Goal: Find specific page/section: Find specific page/section

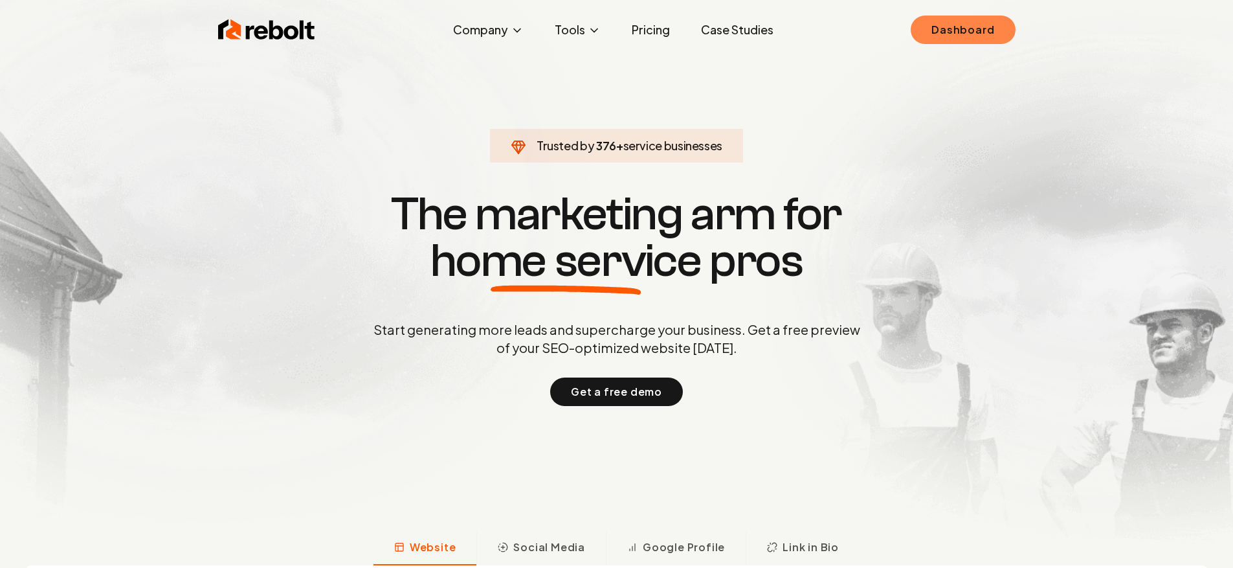
click at [933, 16] on link "Dashboard" at bounding box center [963, 30] width 104 height 28
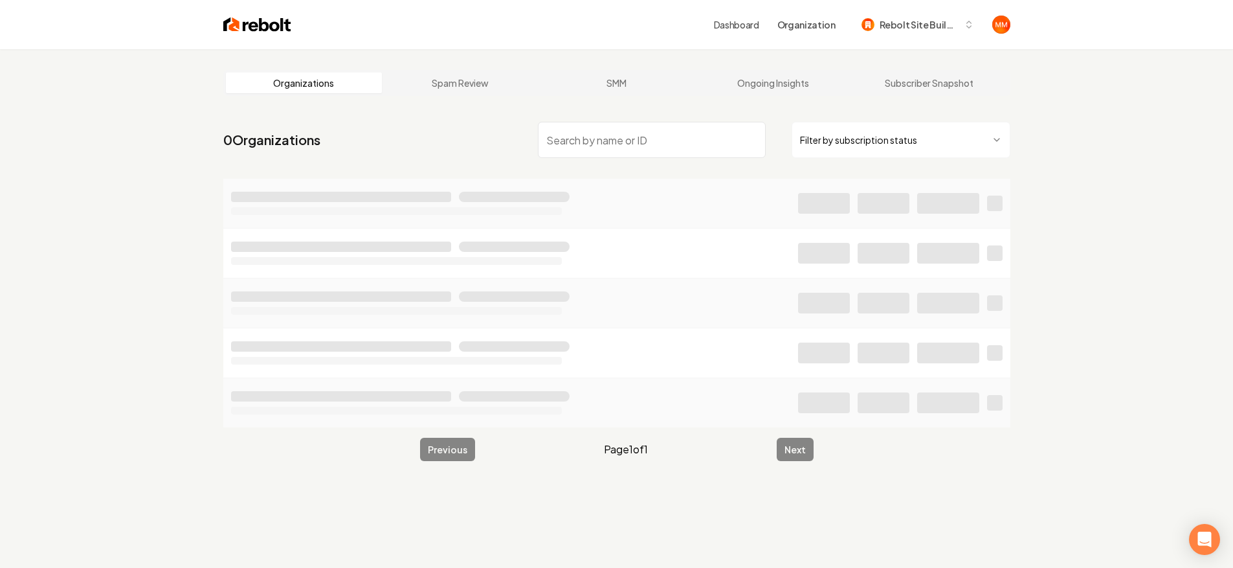
click at [696, 145] on input "search" at bounding box center [652, 140] width 228 height 36
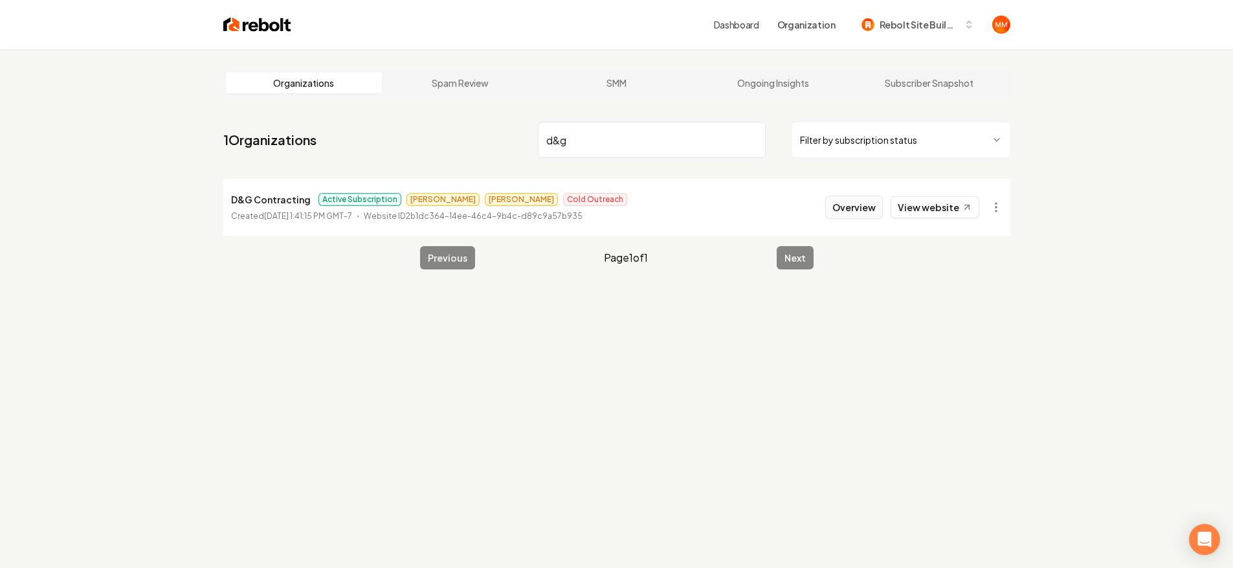
type input "d&g"
click at [852, 208] on button "Overview" at bounding box center [854, 207] width 58 height 23
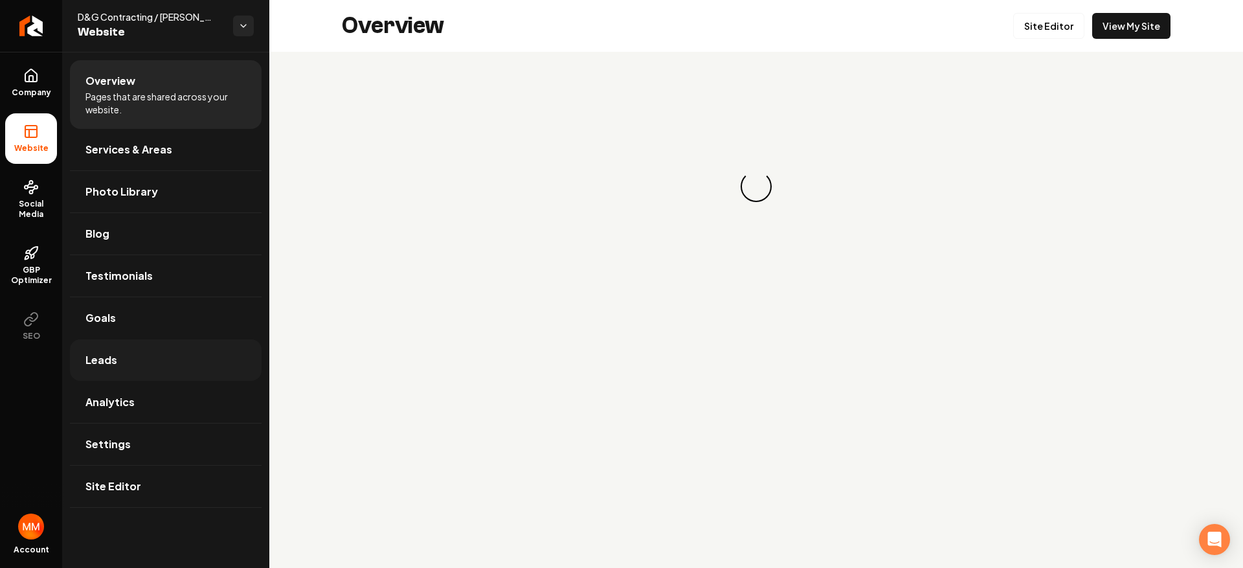
click at [162, 357] on link "Leads" at bounding box center [166, 359] width 192 height 41
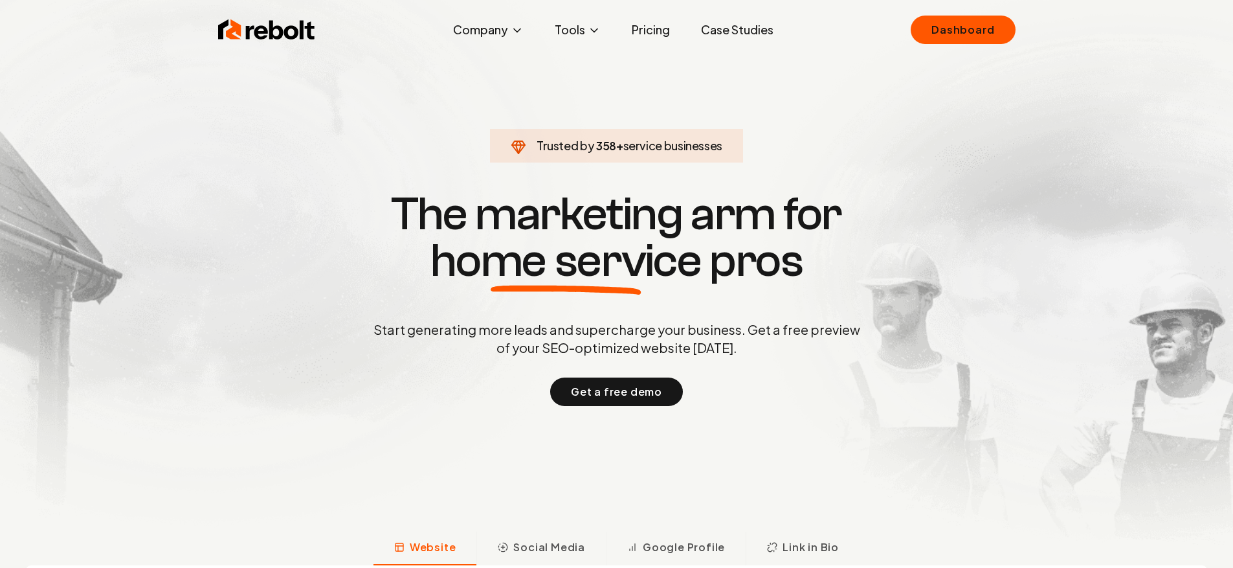
click at [927, 10] on div "Rebolt Company About Blog Jobs Tools Google Review QR Code Generator Google Bus…" at bounding box center [617, 29] width 829 height 39
click at [928, 15] on div "Rebolt Company About Blog Jobs Tools Google Review QR Code Generator Google Bus…" at bounding box center [617, 29] width 829 height 39
click at [926, 16] on link "Dashboard" at bounding box center [963, 30] width 104 height 28
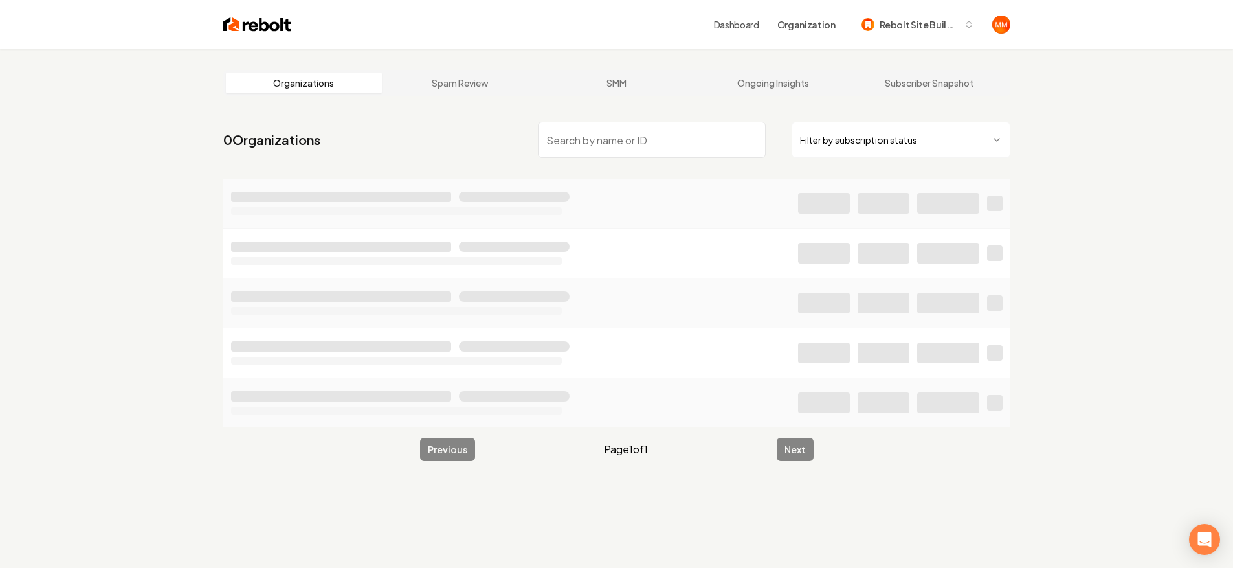
click at [665, 150] on input "search" at bounding box center [652, 140] width 228 height 36
type input "american roofing"
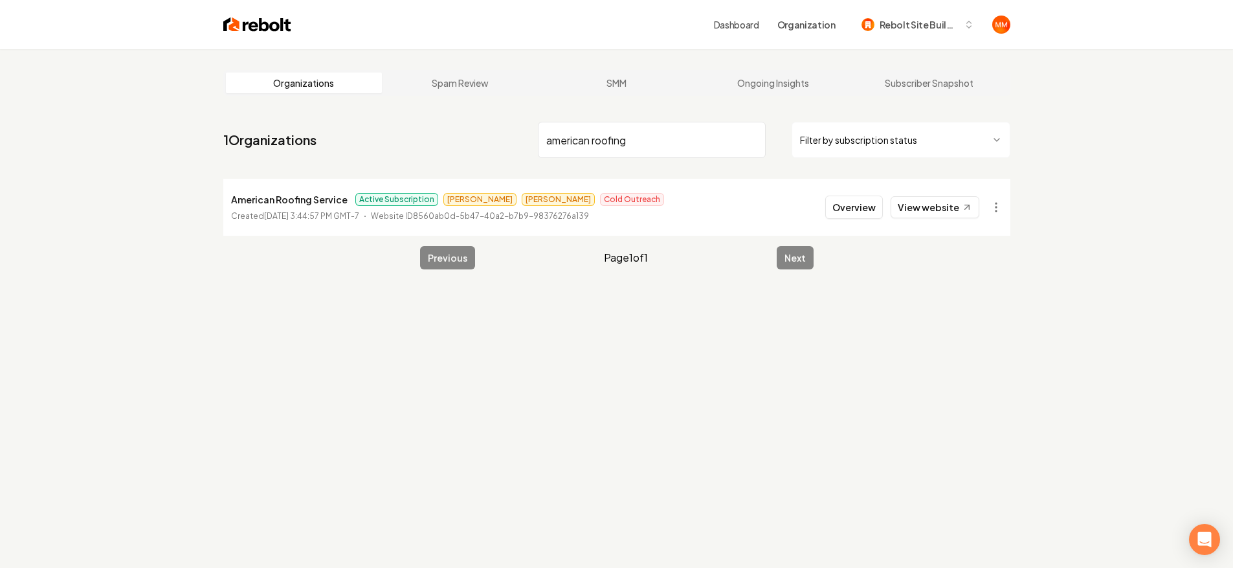
click at [823, 207] on li "American Roofing Service Active Subscription [PERSON_NAME] Cold Outreach Create…" at bounding box center [616, 207] width 787 height 57
click at [836, 202] on button "Overview" at bounding box center [854, 207] width 58 height 23
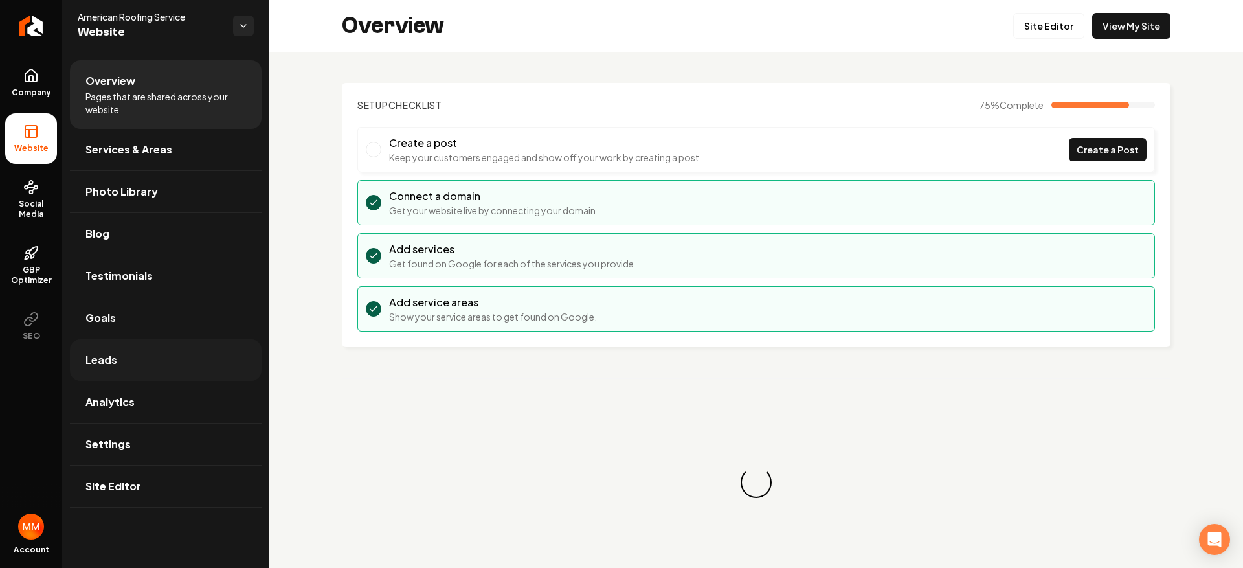
click at [166, 350] on link "Leads" at bounding box center [166, 359] width 192 height 41
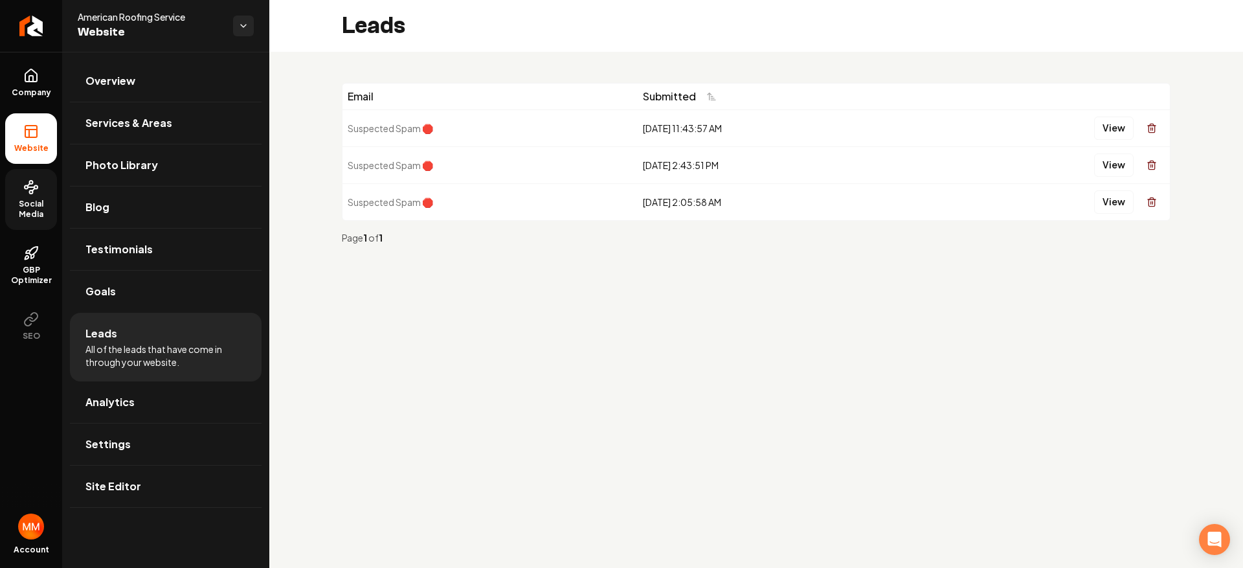
click at [13, 196] on link "Social Media" at bounding box center [31, 199] width 52 height 61
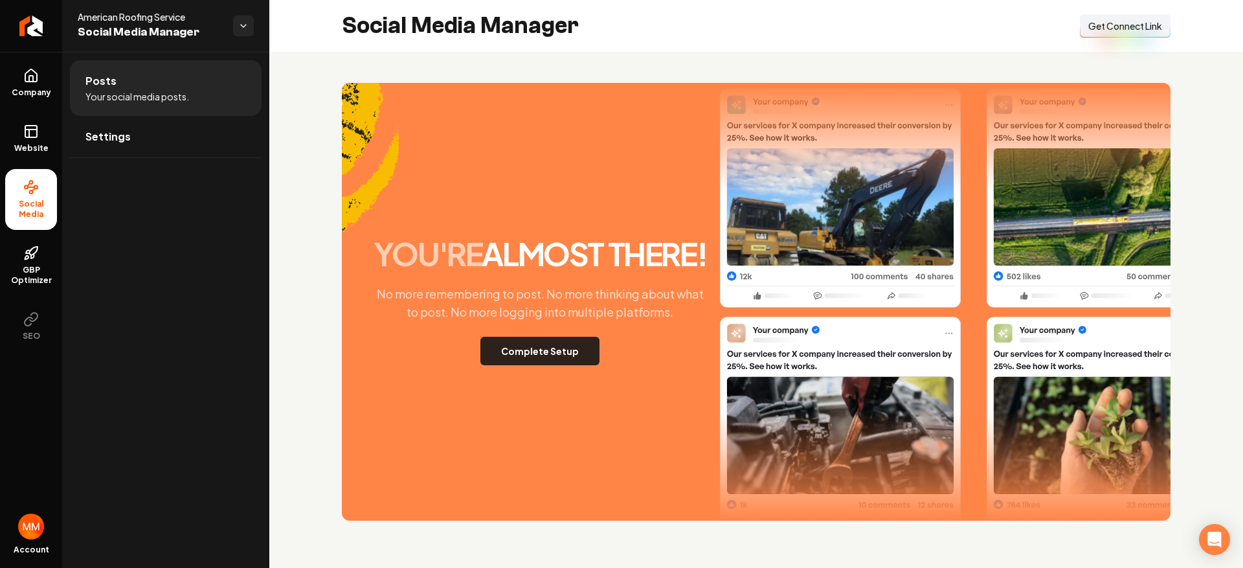
click at [540, 344] on button "Complete Setup" at bounding box center [539, 351] width 119 height 28
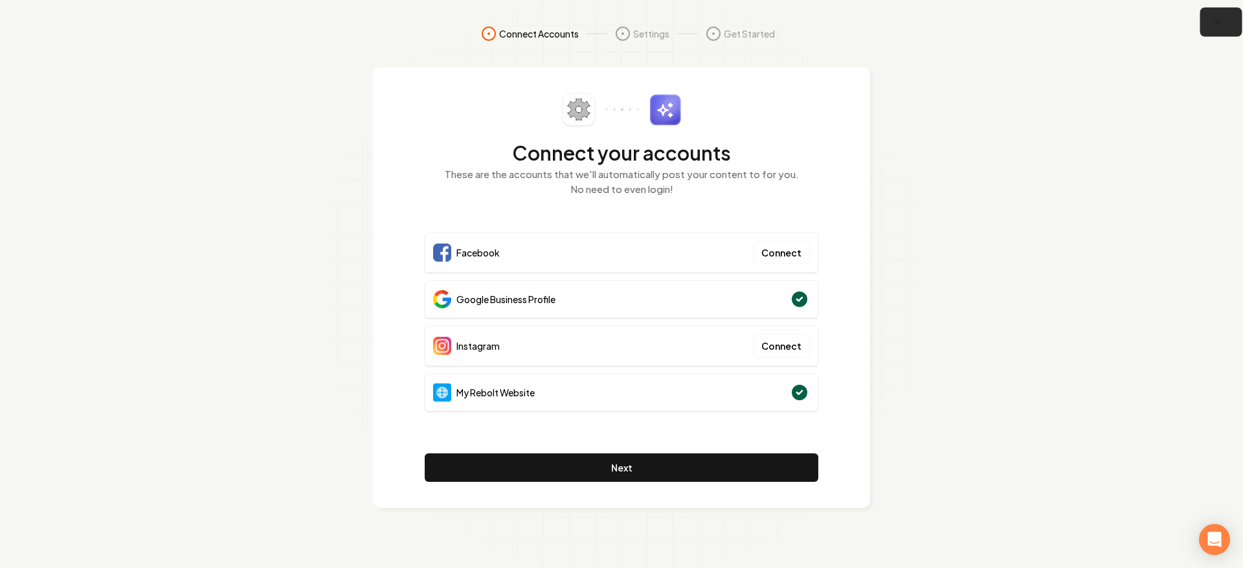
click at [1222, 23] on icon "button" at bounding box center [1218, 22] width 16 height 16
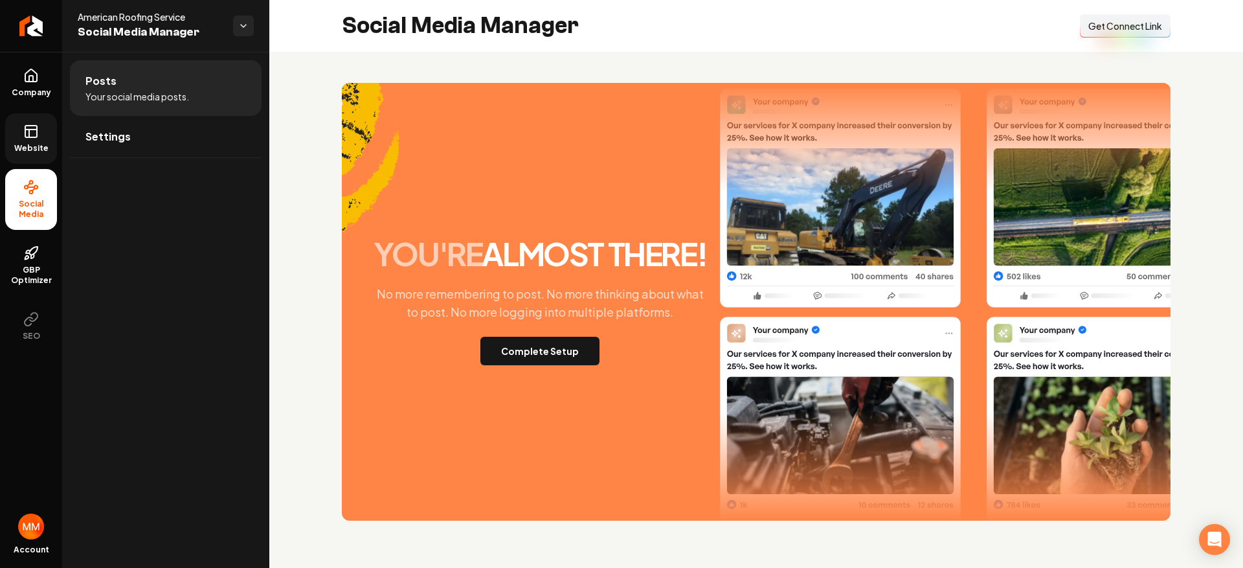
click at [31, 134] on icon at bounding box center [31, 132] width 16 height 16
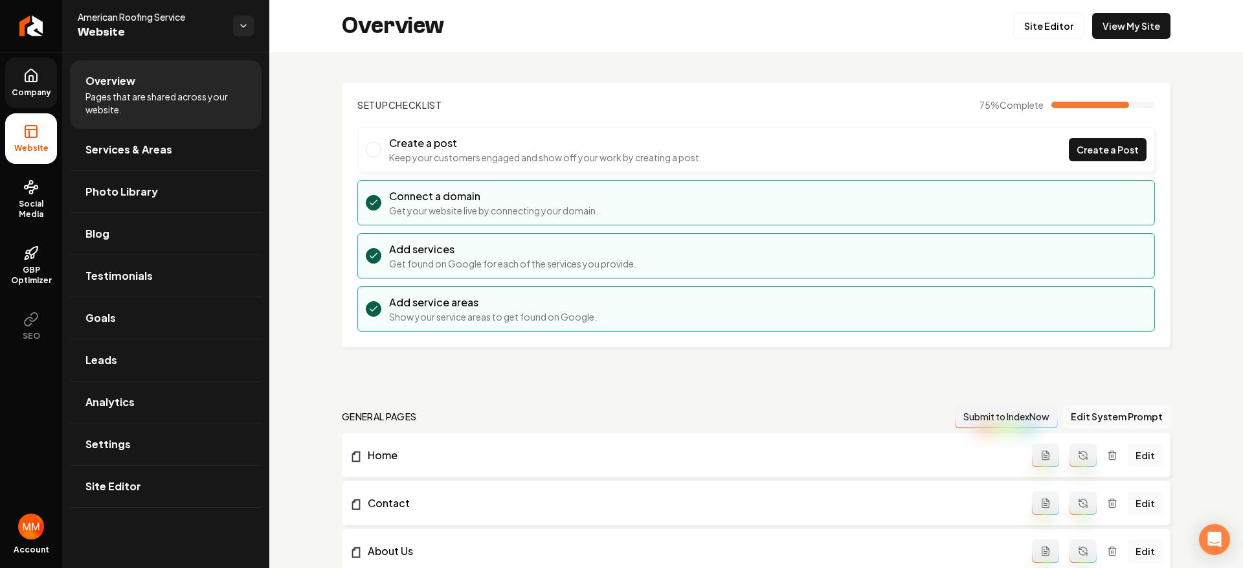
click at [34, 93] on span "Company" at bounding box center [31, 92] width 50 height 10
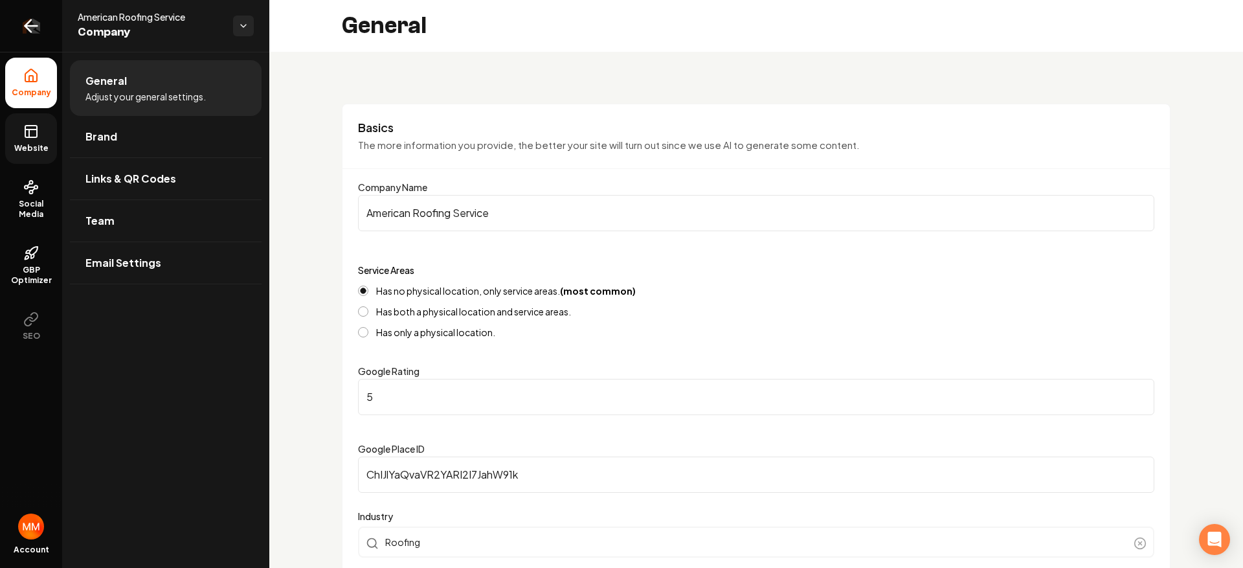
click at [52, 31] on link "Return to dashboard" at bounding box center [31, 26] width 62 height 52
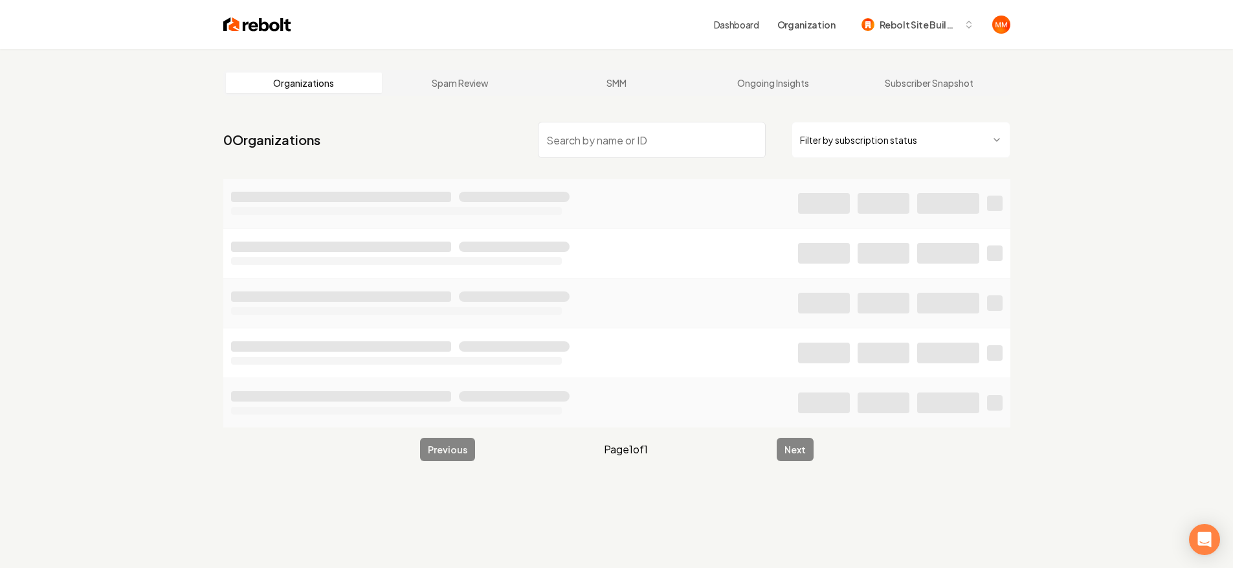
click at [717, 129] on input "search" at bounding box center [652, 140] width 228 height 36
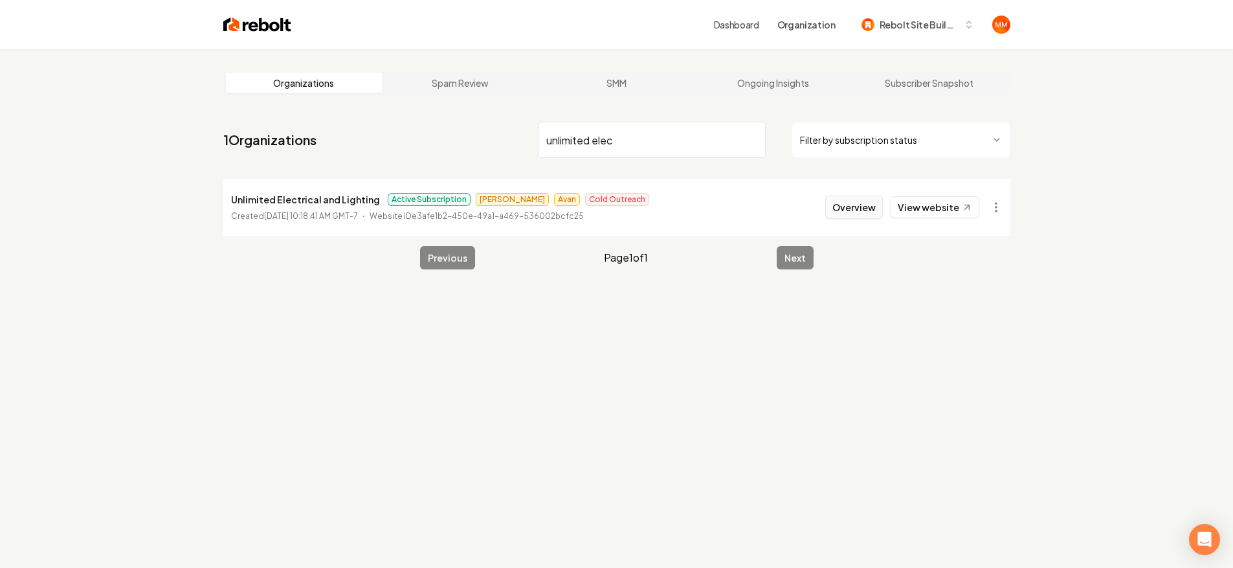
type input "unlimited elec"
click at [866, 203] on button "Overview" at bounding box center [854, 207] width 58 height 23
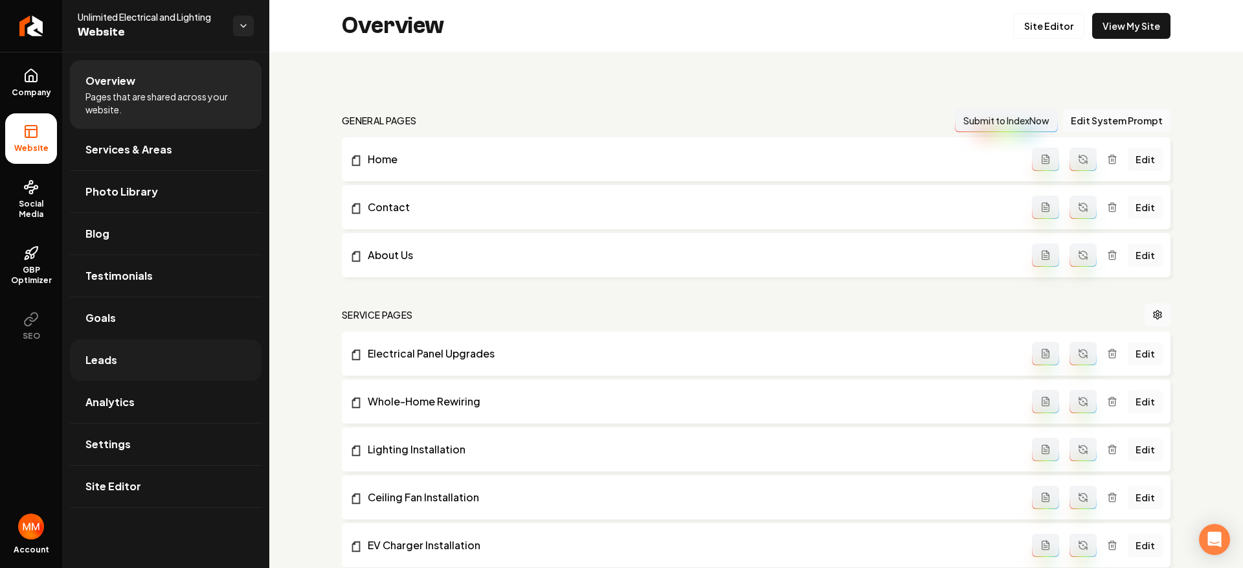
click at [178, 355] on link "Leads" at bounding box center [166, 359] width 192 height 41
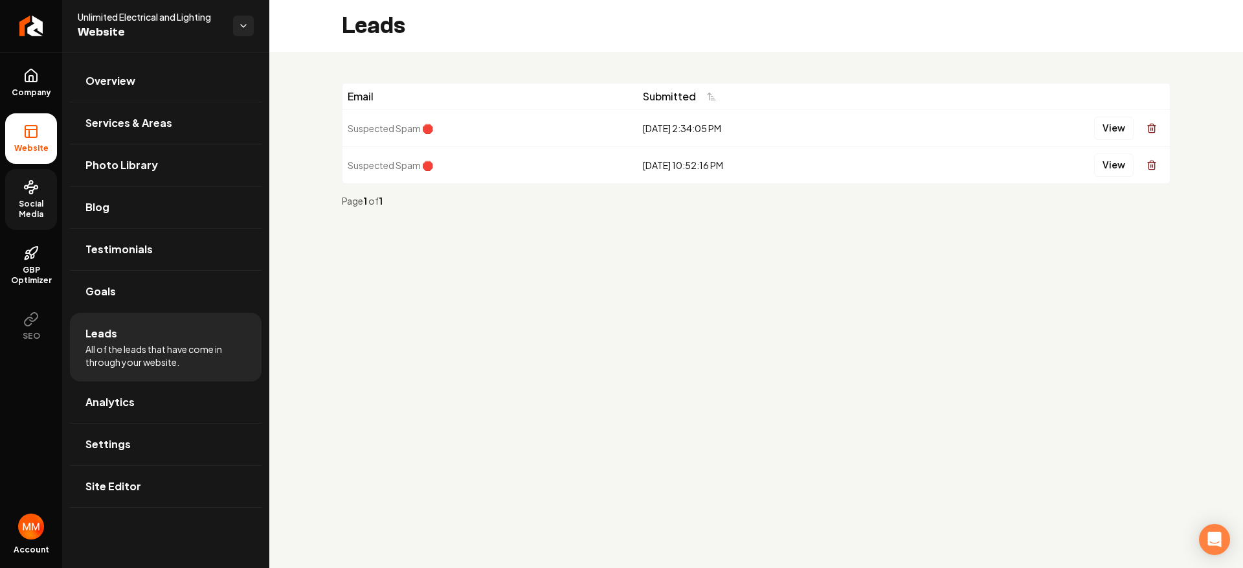
click at [36, 201] on span "Social Media" at bounding box center [31, 209] width 52 height 21
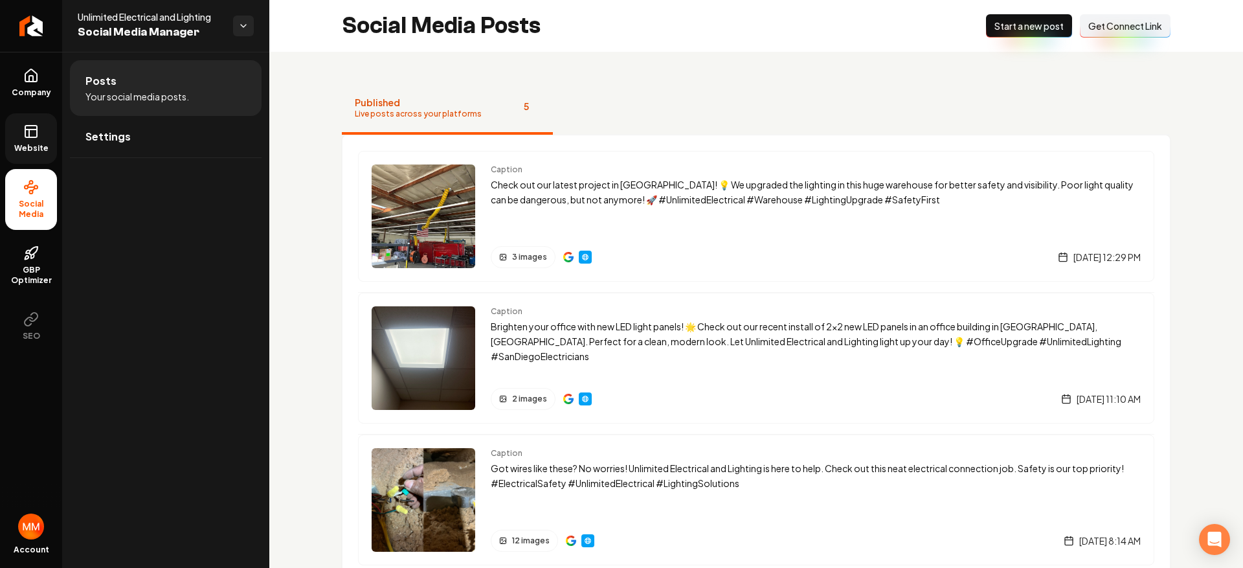
click at [32, 143] on span "Website" at bounding box center [31, 148] width 45 height 10
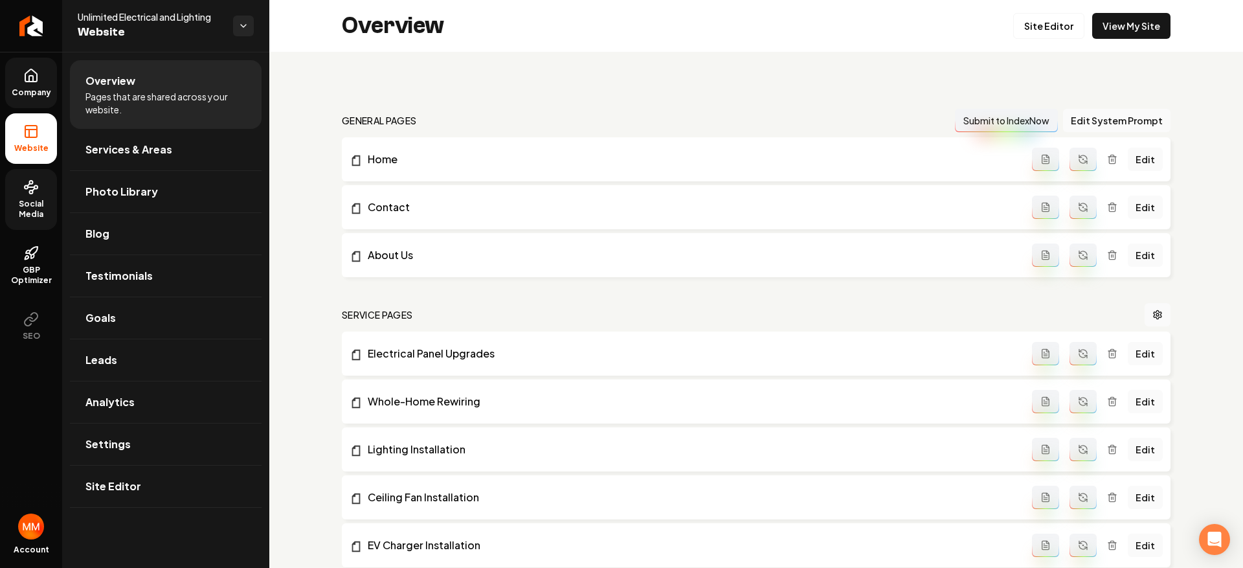
click at [41, 83] on link "Company" at bounding box center [31, 83] width 52 height 50
